Goal: Communication & Community: Share content

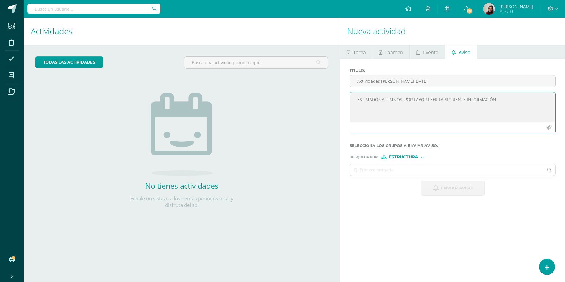
click at [372, 106] on textarea "ESTIMADOS ALUMNOS, POR FAVOR LEER LA SIGUIENTE INFORMACIÓN" at bounding box center [452, 107] width 205 height 30
click at [511, 101] on textarea "ESTIMADOS ALUMNOS, POR FAVOR LEER LA SIGUIENTE INFORMACIÓN" at bounding box center [452, 107] width 205 height 30
type textarea "ESTIMADOS ALUMNOS, POR FAVOR LEER LA SIGUIENTE INFORMACIÓN ¡TODO SALDRÁ BIEN, C…"
click at [550, 124] on button "button" at bounding box center [550, 128] width 12 height 12
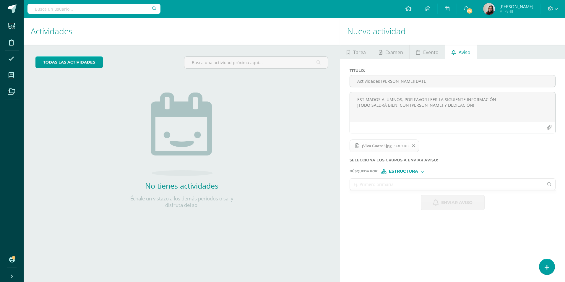
click at [383, 184] on input "text" at bounding box center [447, 185] width 194 height 12
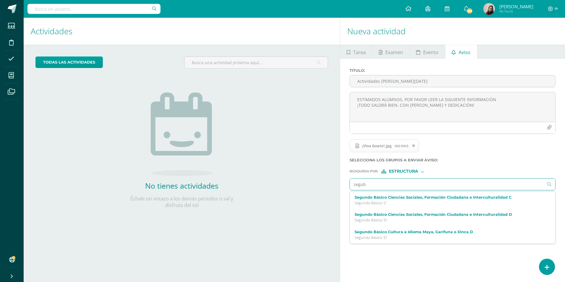
type input "segu"
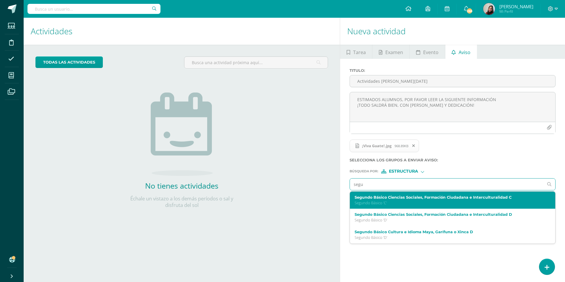
click at [383, 201] on p "Segundo Básico 'C'" at bounding box center [448, 202] width 187 height 5
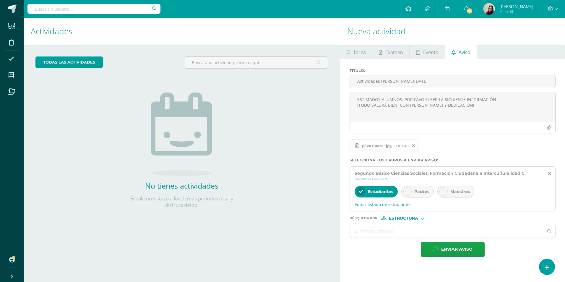
click at [411, 194] on div at bounding box center [408, 191] width 8 height 8
click at [408, 232] on input "text" at bounding box center [447, 231] width 194 height 12
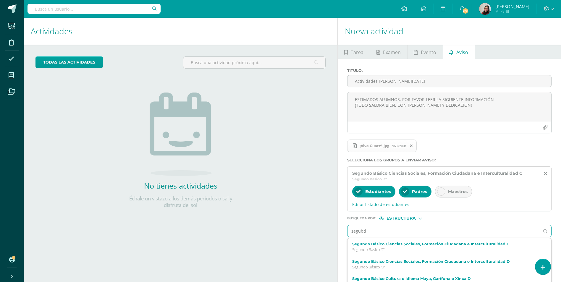
type input "segubdo"
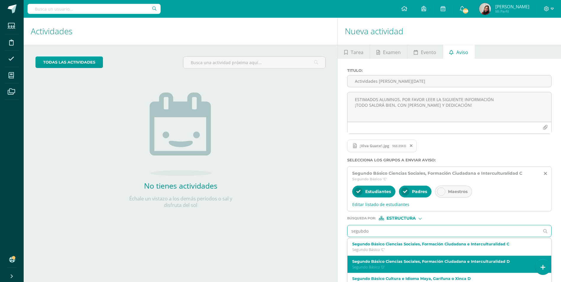
click at [414, 259] on label "Segundo Básico Ciencias Sociales, Formación Ciudadana e Interculturalidad D" at bounding box center [445, 261] width 186 height 4
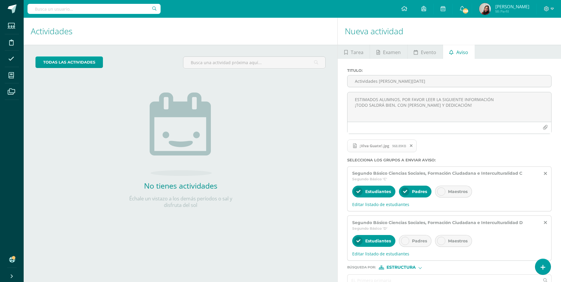
click at [417, 238] on div "Padres" at bounding box center [415, 241] width 33 height 12
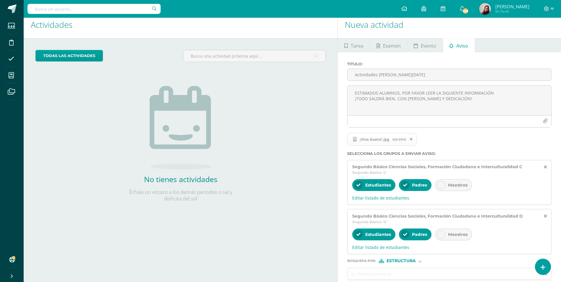
scroll to position [34, 0]
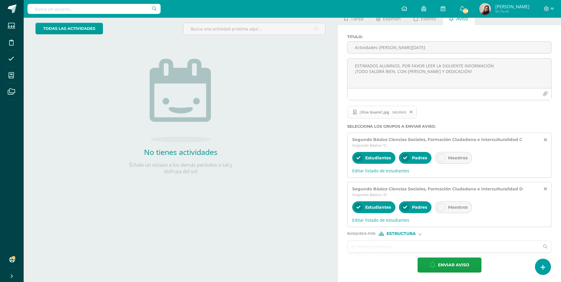
click at [395, 244] on input "text" at bounding box center [443, 247] width 192 height 12
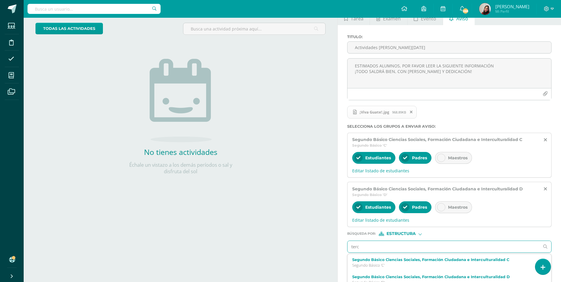
type input "terce"
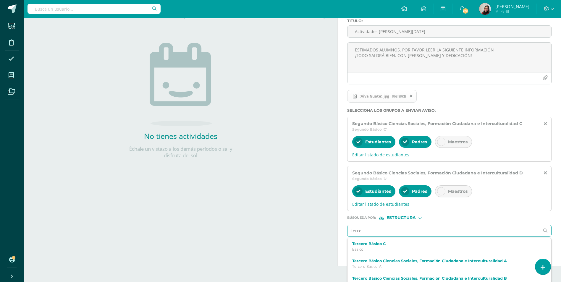
scroll to position [59, 0]
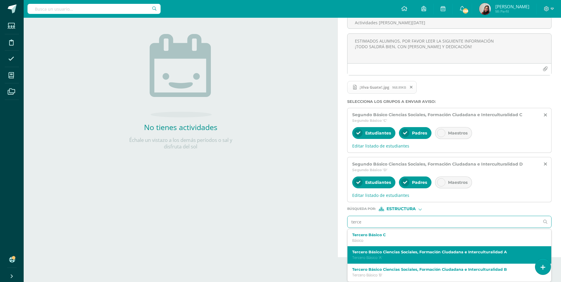
click at [395, 254] on label "Tercero Básico Ciencias Sociales, Formación Ciudadana e Interculturalidad A" at bounding box center [445, 252] width 186 height 4
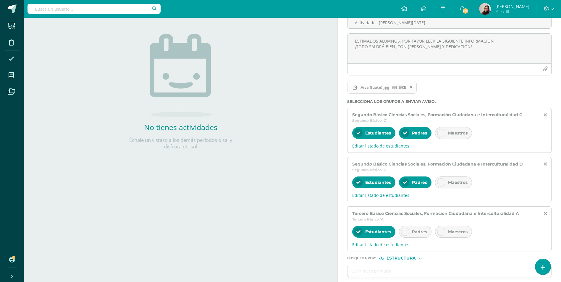
click at [409, 229] on div "Padres" at bounding box center [415, 232] width 33 height 12
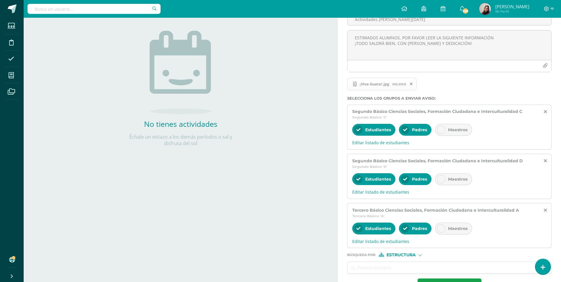
scroll to position [83, 0]
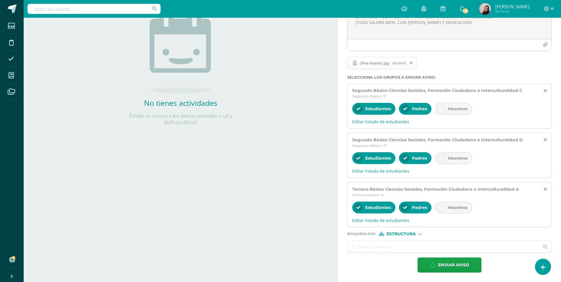
click at [404, 249] on input "text" at bounding box center [443, 247] width 192 height 12
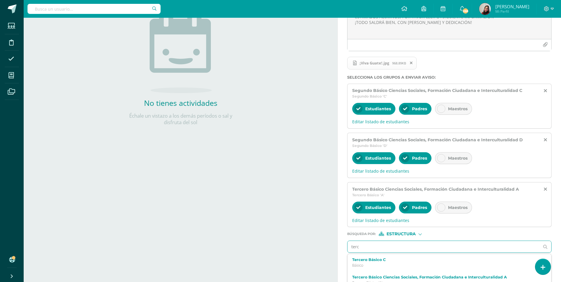
type input "terce"
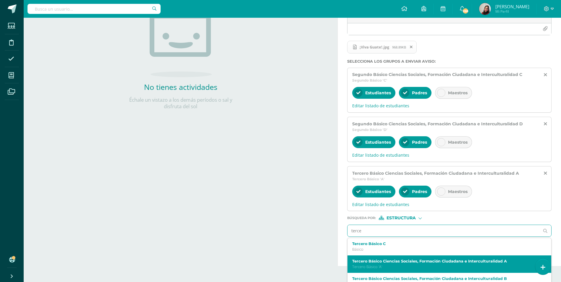
scroll to position [108, 0]
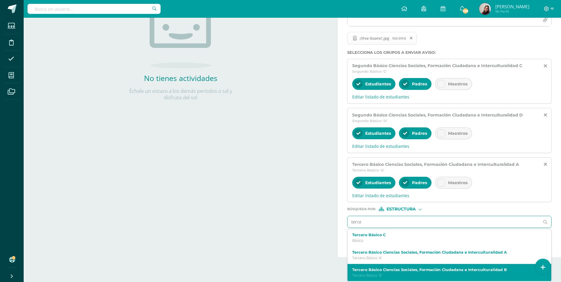
click at [401, 269] on label "Tercero Básico Ciencias Sociales, Formación Ciudadana e Interculturalidad B" at bounding box center [445, 270] width 186 height 4
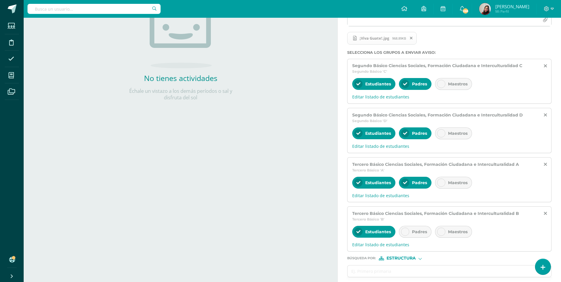
click at [414, 231] on span "Padres" at bounding box center [419, 231] width 15 height 5
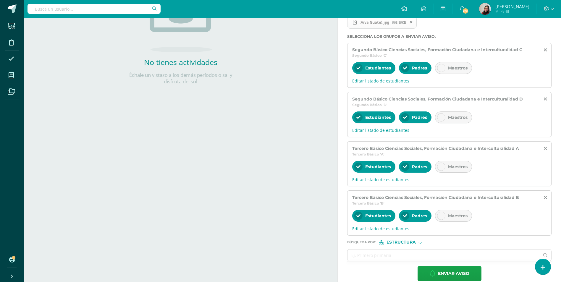
scroll to position [132, 0]
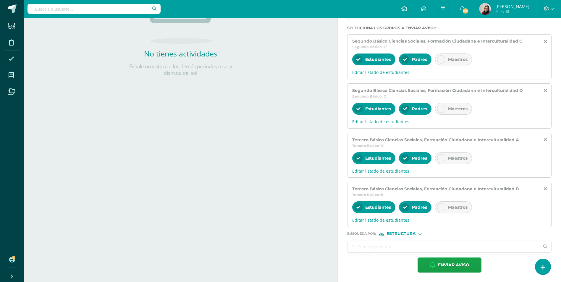
click at [406, 244] on input "text" at bounding box center [443, 247] width 192 height 12
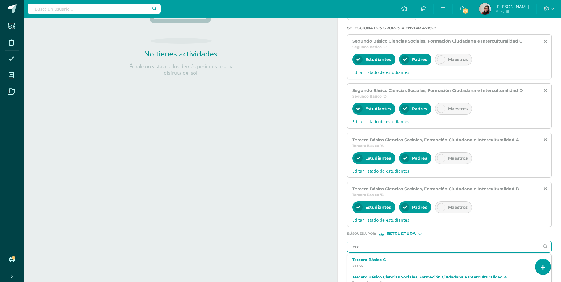
type input "terce"
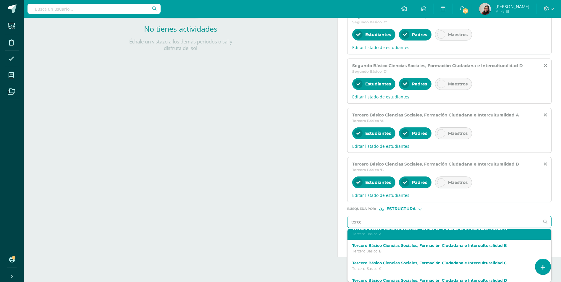
scroll to position [59, 0]
click at [408, 236] on p "Tercero Básico 'C'" at bounding box center [445, 233] width 186 height 5
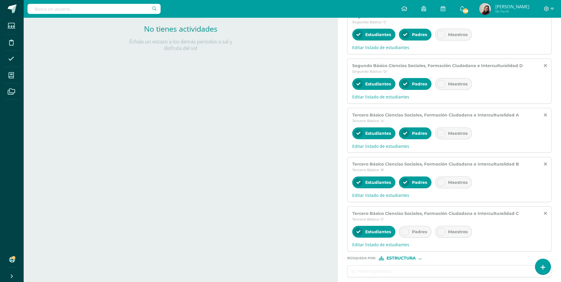
scroll to position [0, 0]
click at [412, 228] on div "Padres" at bounding box center [415, 232] width 33 height 12
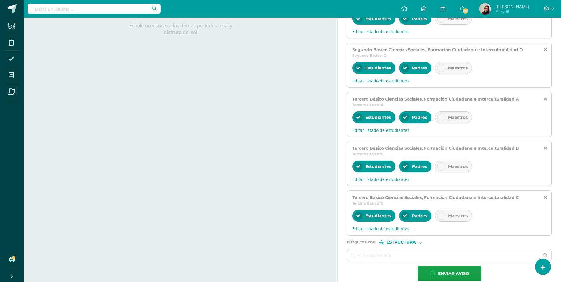
scroll to position [182, 0]
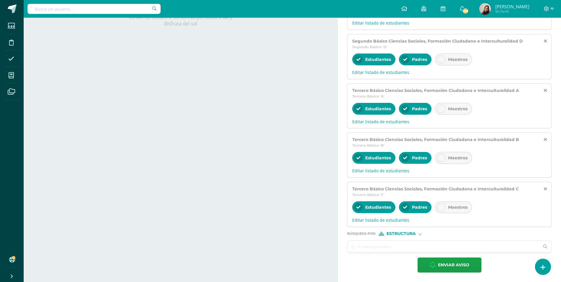
click at [399, 244] on input "text" at bounding box center [443, 247] width 192 height 12
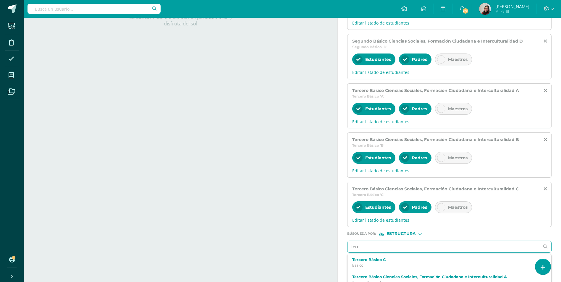
type input "terce"
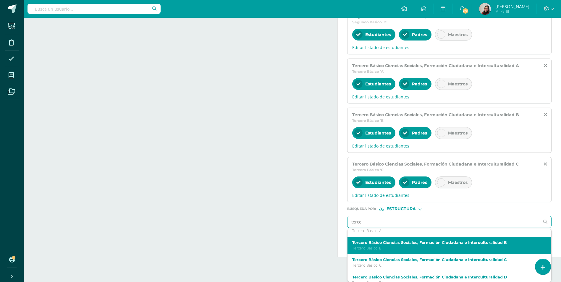
scroll to position [56, 0]
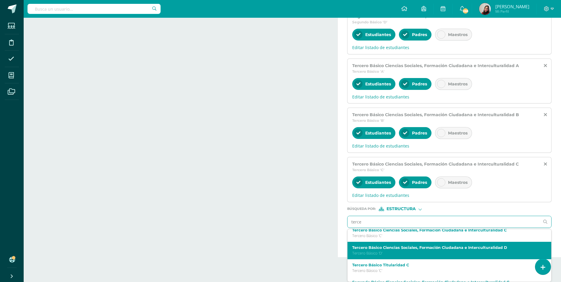
click at [389, 252] on p "Tercero Básico 'D'" at bounding box center [445, 253] width 186 height 5
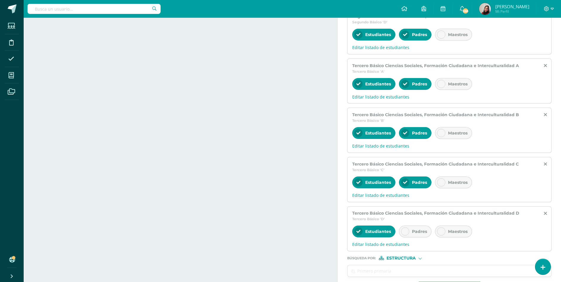
click at [411, 235] on div "Padres" at bounding box center [415, 232] width 33 height 12
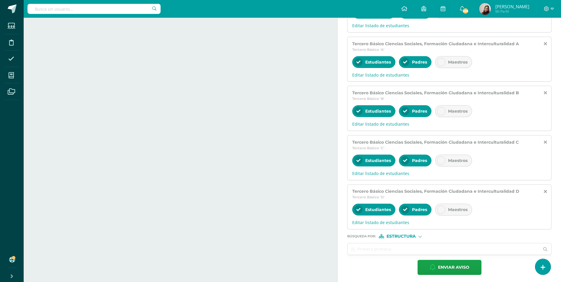
scroll to position [231, 0]
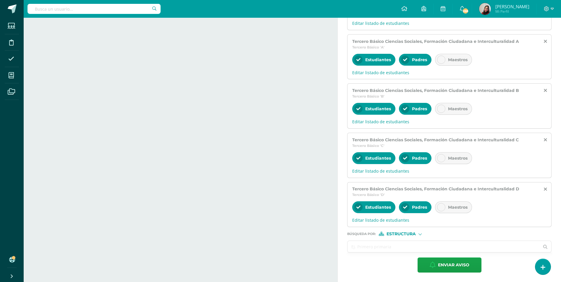
click at [364, 243] on input "text" at bounding box center [443, 247] width 192 height 12
type input "[PERSON_NAME]"
click at [399, 229] on div "Búsqueda por : Estructura Estructura Persona" at bounding box center [449, 231] width 204 height 9
click at [399, 234] on span "Estructura" at bounding box center [400, 233] width 29 height 3
click at [398, 248] on span "Persona" at bounding box center [403, 249] width 21 height 3
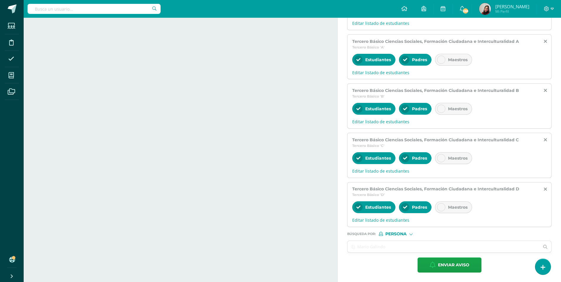
click at [398, 247] on input "text" at bounding box center [443, 247] width 192 height 12
type input "[PERSON_NAME]"
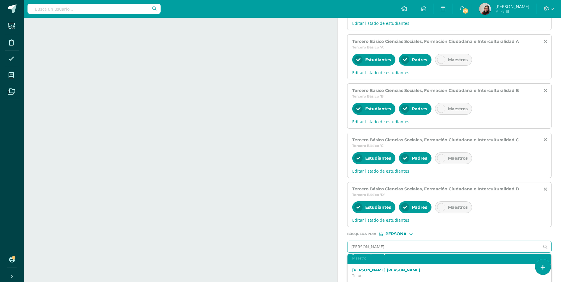
scroll to position [30, 0]
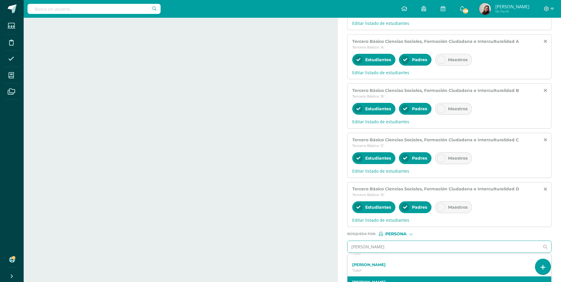
click at [396, 278] on div "[PERSON_NAME]" at bounding box center [449, 284] width 204 height 17
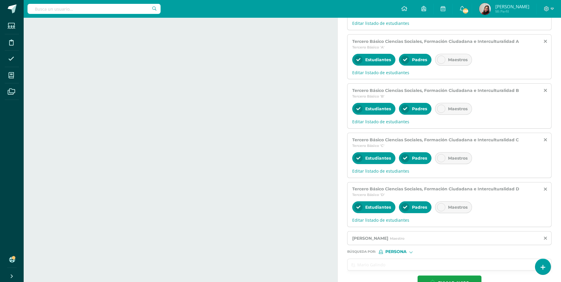
click at [395, 262] on input "text" at bounding box center [443, 265] width 192 height 12
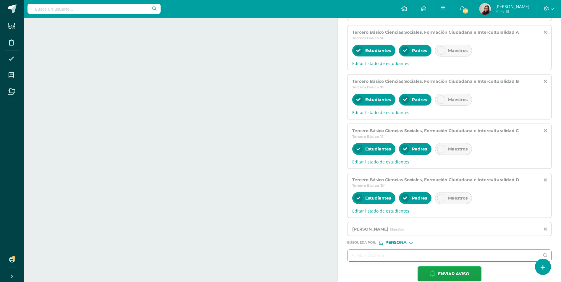
scroll to position [249, 0]
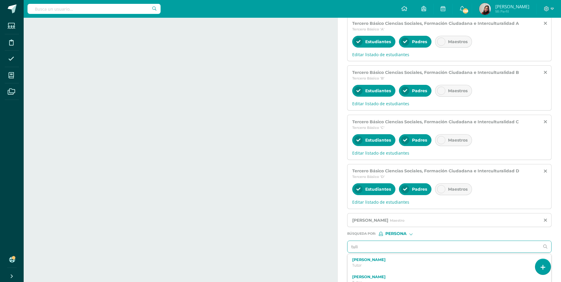
type input "[PERSON_NAME]"
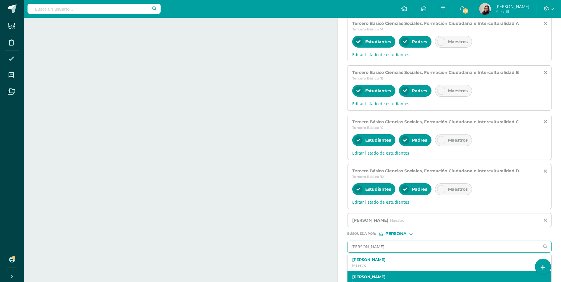
click at [394, 274] on div "[PERSON_NAME] Maestro" at bounding box center [449, 279] width 204 height 17
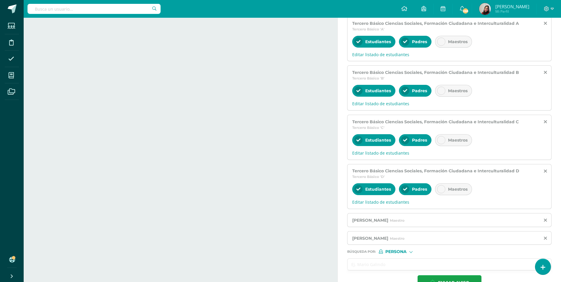
click at [393, 264] on input "text" at bounding box center [443, 265] width 192 height 12
type input "[PERSON_NAME]"
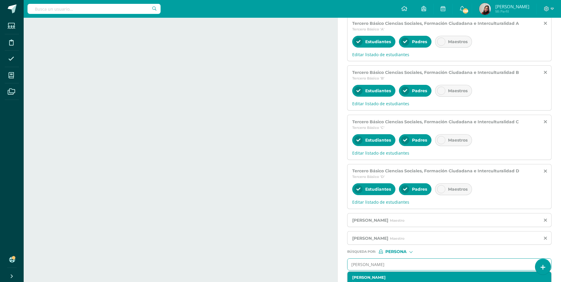
click at [396, 276] on label "[PERSON_NAME]" at bounding box center [445, 277] width 186 height 4
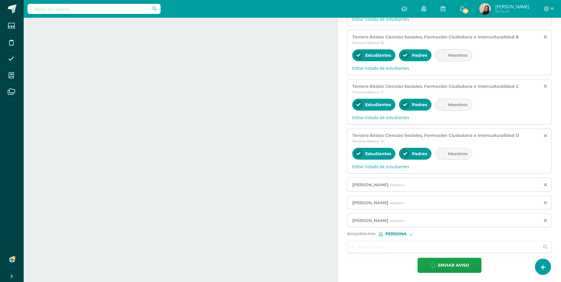
scroll to position [284, 0]
click at [384, 246] on input "text" at bounding box center [443, 247] width 192 height 12
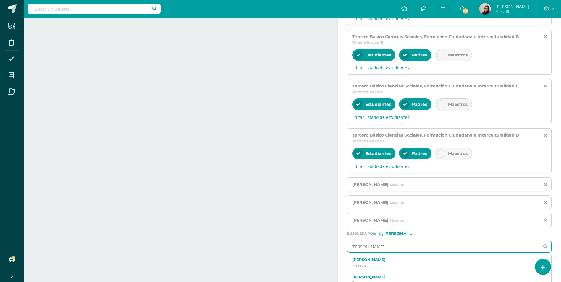
type input "[PERSON_NAME]"
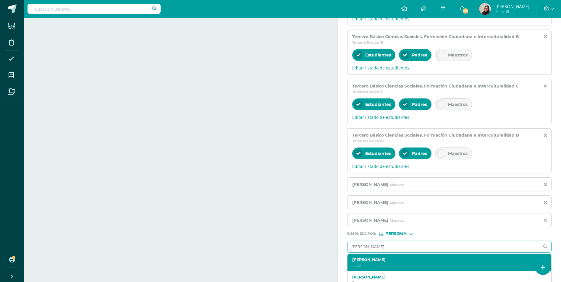
scroll to position [30, 0]
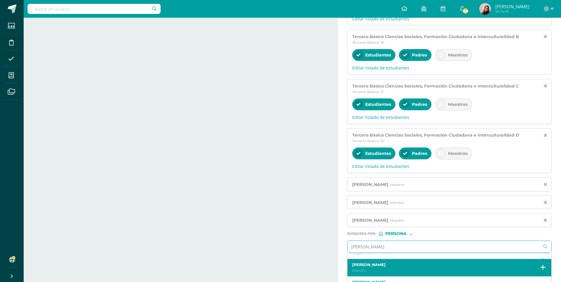
click at [388, 263] on label "[PERSON_NAME]" at bounding box center [445, 265] width 186 height 4
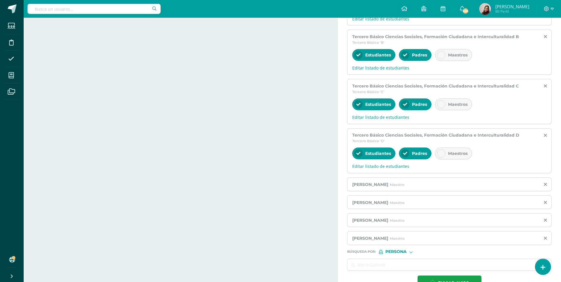
scroll to position [0, 0]
click at [388, 268] on input "text" at bounding box center [443, 265] width 192 height 12
type input "[PERSON_NAME]"
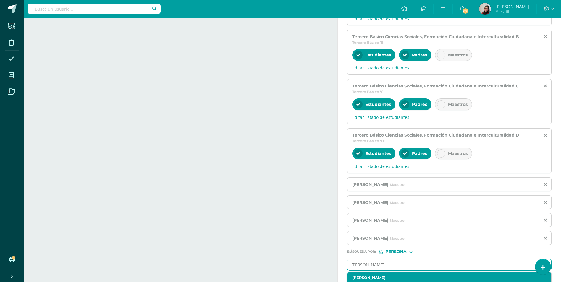
click at [394, 277] on label "[PERSON_NAME]" at bounding box center [445, 278] width 186 height 4
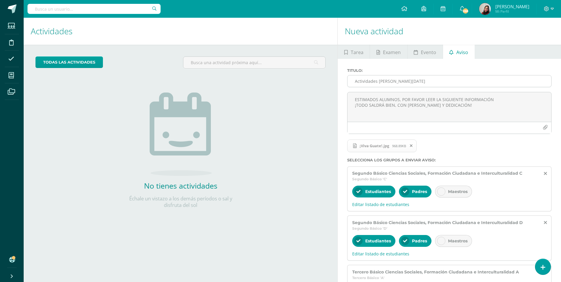
click at [443, 80] on input "Actividades [PERSON_NAME][DATE]" at bounding box center [449, 81] width 204 height 12
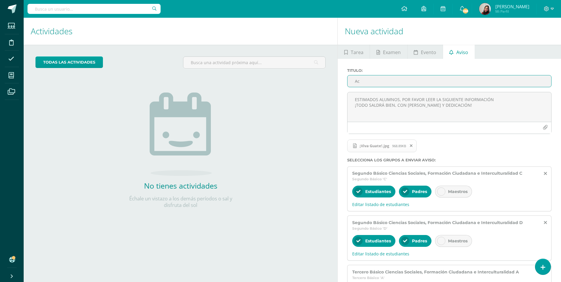
type input "A"
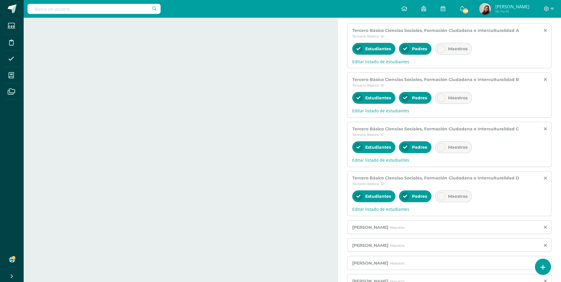
scroll to position [320, 0]
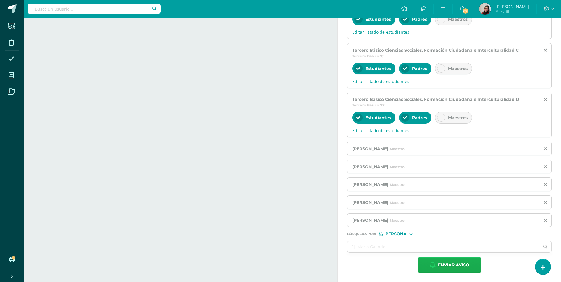
type input "FESTIVAL GASTRONÓMICO"
click at [441, 260] on span "Enviar aviso" at bounding box center [453, 265] width 31 height 14
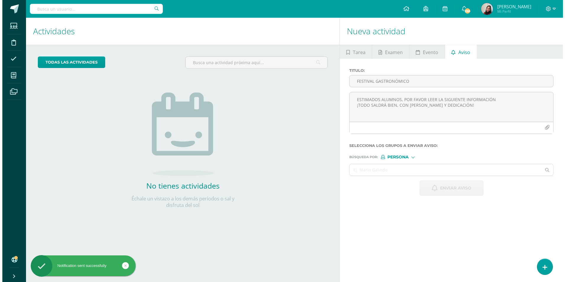
scroll to position [0, 0]
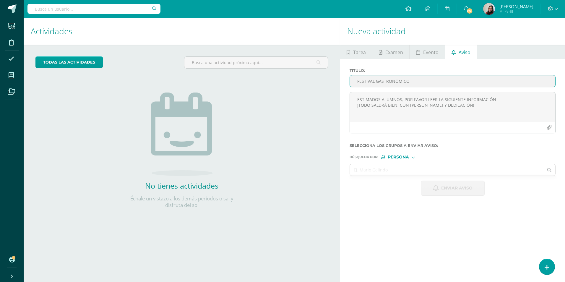
click at [365, 82] on input "FESTIVAL GASTRONÓMICO" at bounding box center [452, 81] width 205 height 12
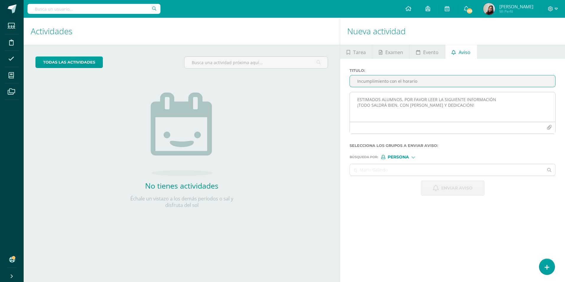
type input "Incumplimiento con el horario"
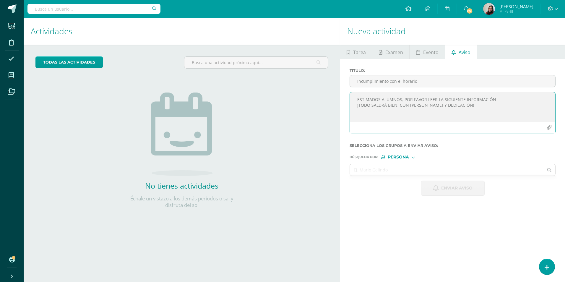
click at [377, 102] on textarea "ESTIMADOS ALUMNOS, POR FAVOR LEER LA SIGUIENTE INFORMACIÓN ¡TODO SALDRÁ BIEN, C…" at bounding box center [452, 107] width 205 height 30
click at [416, 111] on textarea "Estimada familia [PERSON_NAME], les deseo bendiciones en cada una de sus activi…" at bounding box center [452, 107] width 205 height 30
click at [504, 115] on textarea "Estimada familia [PERSON_NAME], les deseo bendiciones en cada una de sus activi…" at bounding box center [452, 107] width 205 height 30
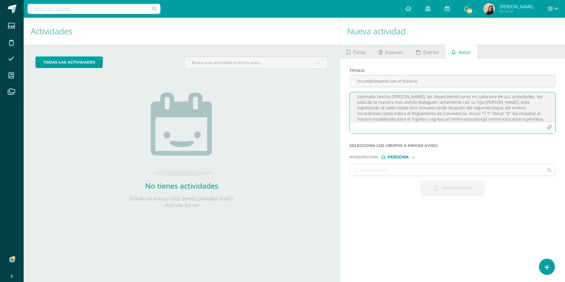
scroll to position [9, 0]
click at [475, 112] on textarea "Estimada familia [PERSON_NAME], les deseo bendiciones en cada una de sus activi…" at bounding box center [452, 107] width 205 height 30
type textarea "Estimada familia [PERSON_NAME], les deseo bendiciones en cada una de sus activi…"
click at [411, 170] on input "text" at bounding box center [447, 170] width 194 height 12
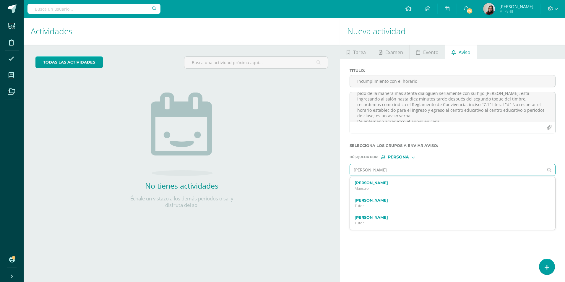
type input "[PERSON_NAME]"
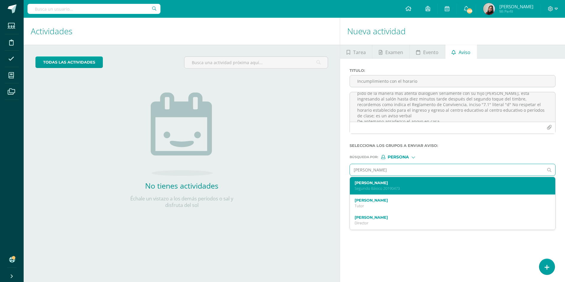
click at [409, 187] on p "Segundo Básico 20190473" at bounding box center [448, 188] width 187 height 5
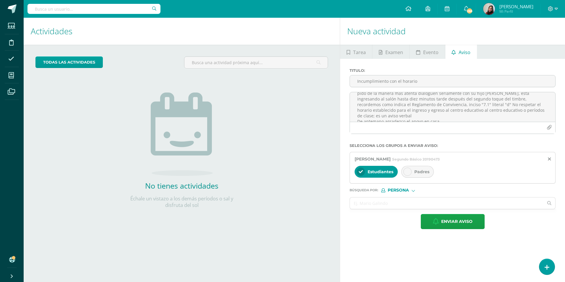
click at [417, 172] on span "Padres" at bounding box center [421, 171] width 15 height 5
click at [395, 202] on input "text" at bounding box center [447, 203] width 194 height 12
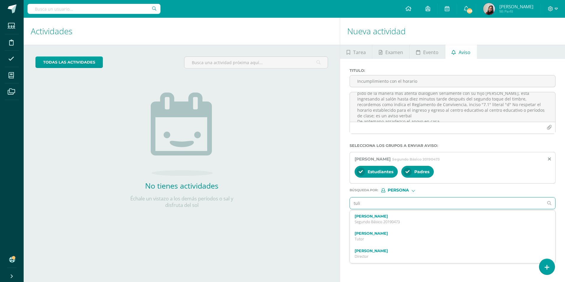
type input "[PERSON_NAME]"
click at [385, 231] on div "[PERSON_NAME] Maestro" at bounding box center [452, 236] width 205 height 17
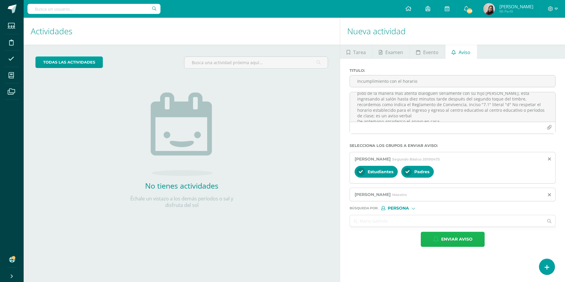
click at [456, 241] on span "Enviar aviso" at bounding box center [456, 239] width 31 height 14
